Goal: Task Accomplishment & Management: Manage account settings

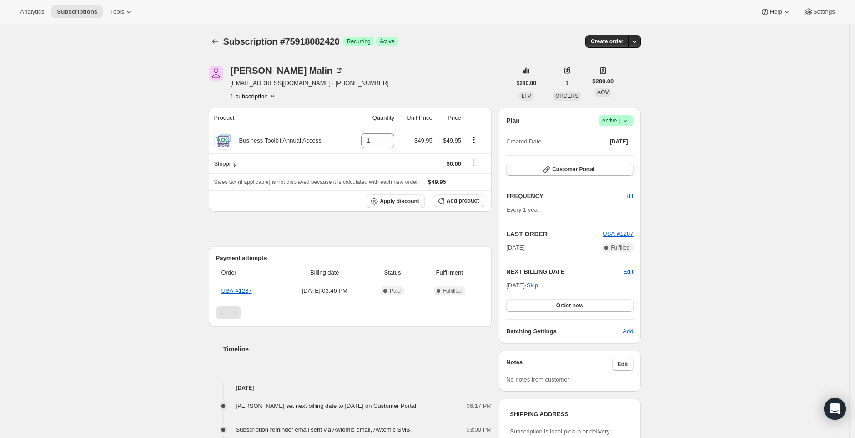
click at [630, 118] on icon at bounding box center [625, 120] width 9 height 9
click at [605, 157] on span "Cancel subscription" at bounding box center [616, 153] width 51 height 9
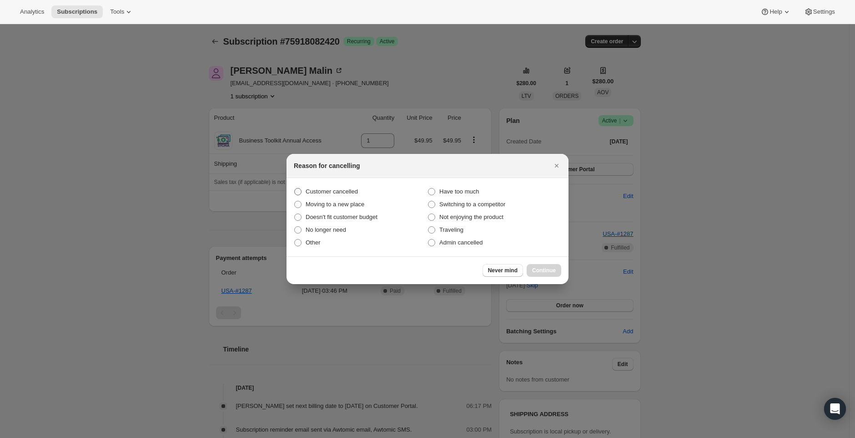
click at [334, 194] on span "Customer cancelled" at bounding box center [332, 191] width 52 height 7
click at [295, 188] on input "Customer cancelled" at bounding box center [294, 188] width 0 height 0
radio input "true"
click at [444, 338] on div at bounding box center [427, 219] width 855 height 438
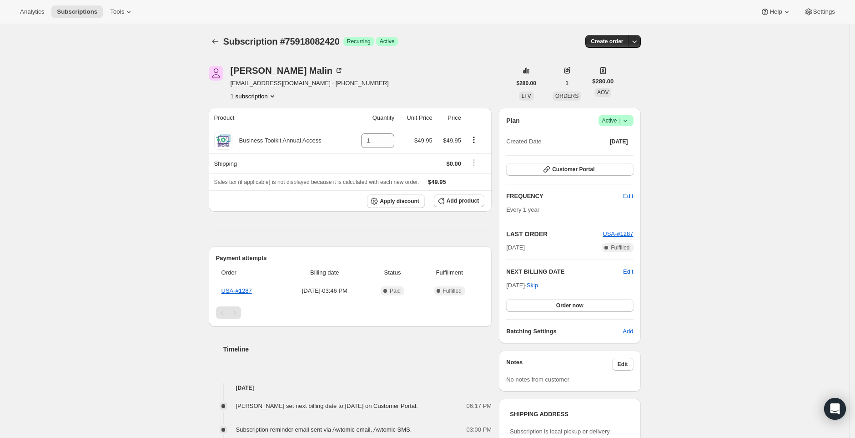
click at [630, 123] on icon at bounding box center [625, 120] width 9 height 9
click at [614, 138] on span "Pause subscription" at bounding box center [616, 138] width 50 height 7
